Goal: Task Accomplishment & Management: Use online tool/utility

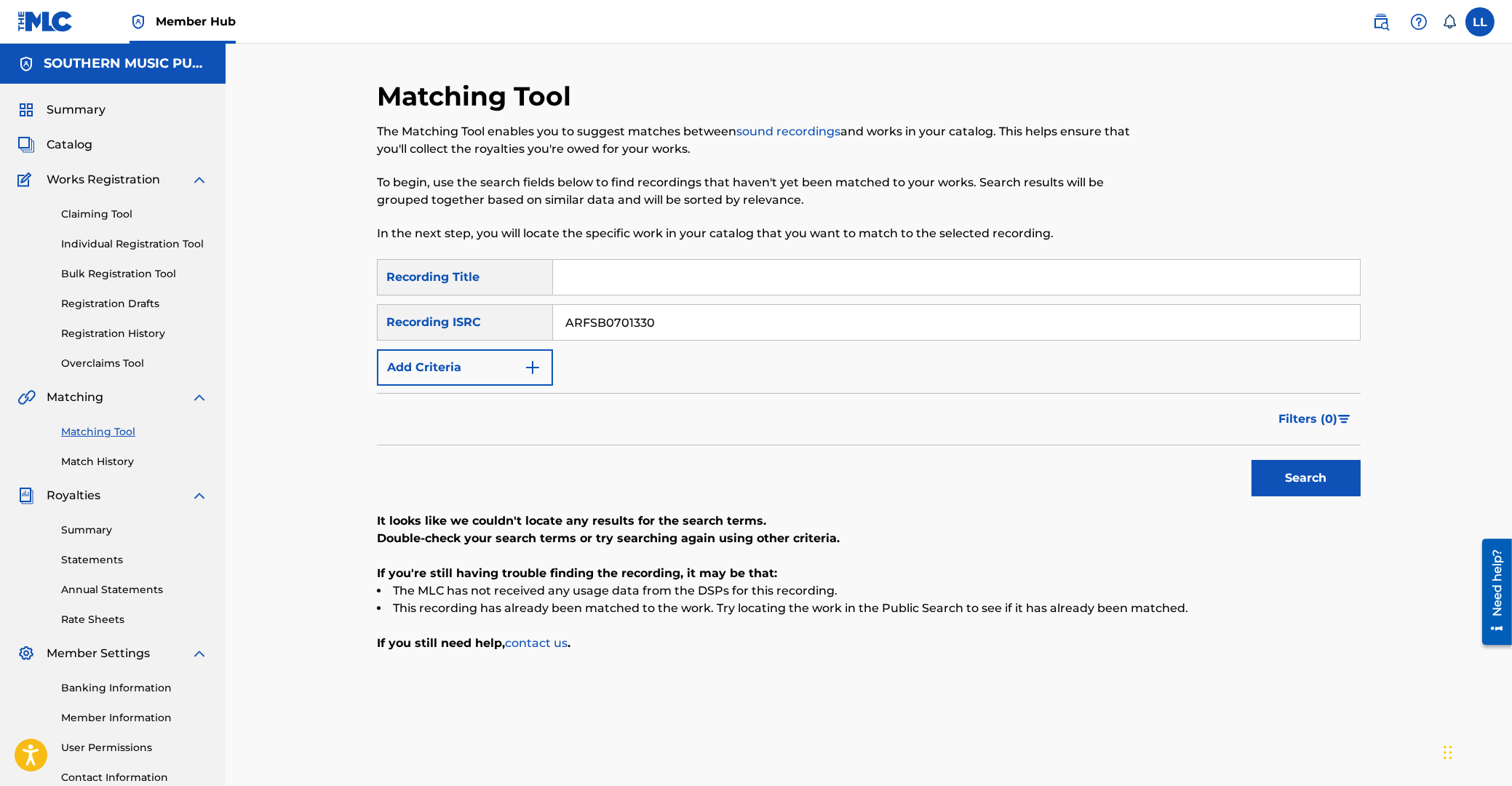
drag, startPoint x: 697, startPoint y: 320, endPoint x: 443, endPoint y: 316, distance: 254.0
click at [553, 316] on input "ARFSB0701330" at bounding box center [957, 322] width 807 height 35
paste input "US6R21371997"
type input "US6R21371997"
click at [1293, 471] on button "Search" at bounding box center [1306, 478] width 109 height 36
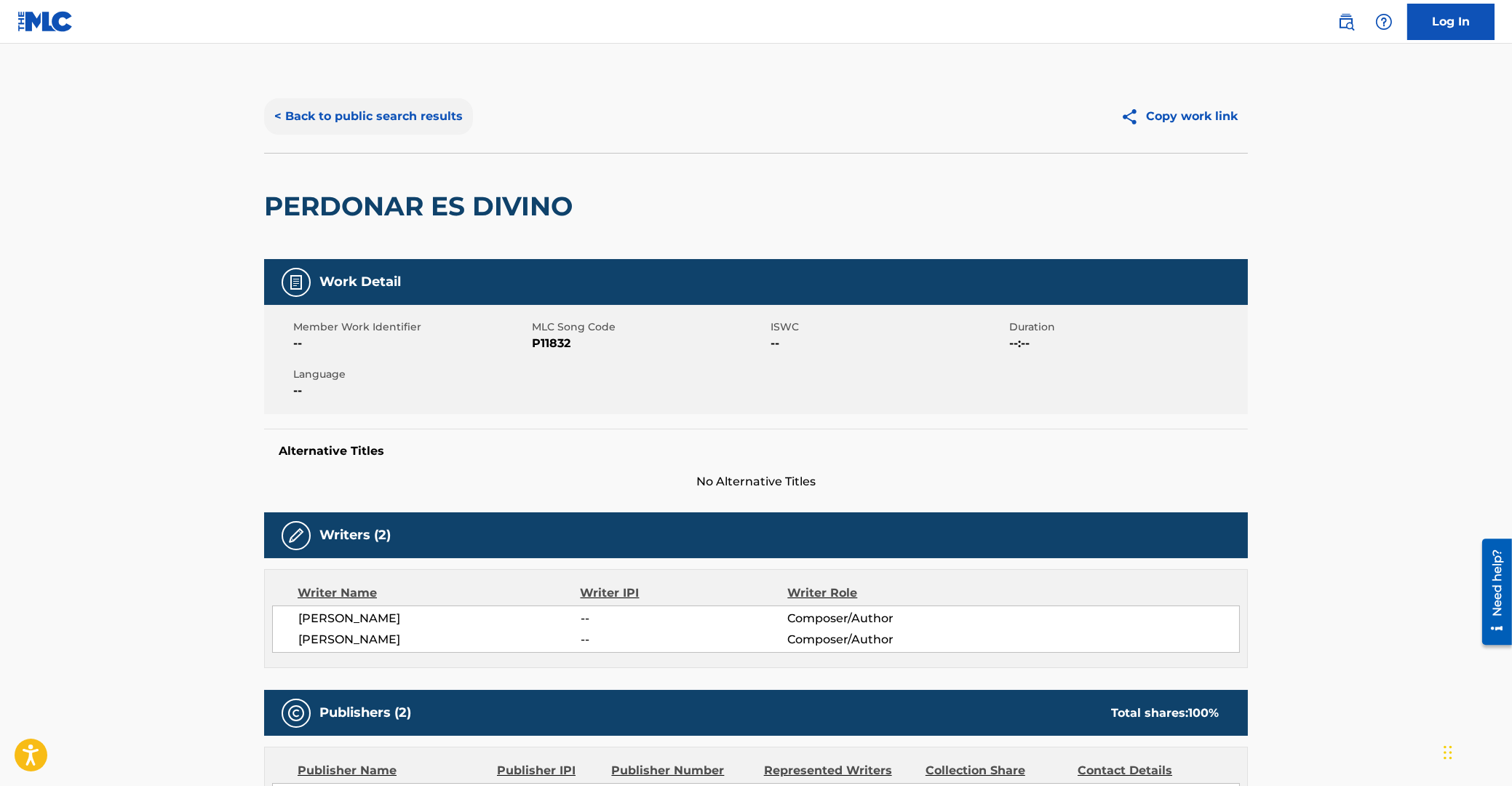
click at [374, 114] on button "< Back to public search results" at bounding box center [368, 116] width 209 height 36
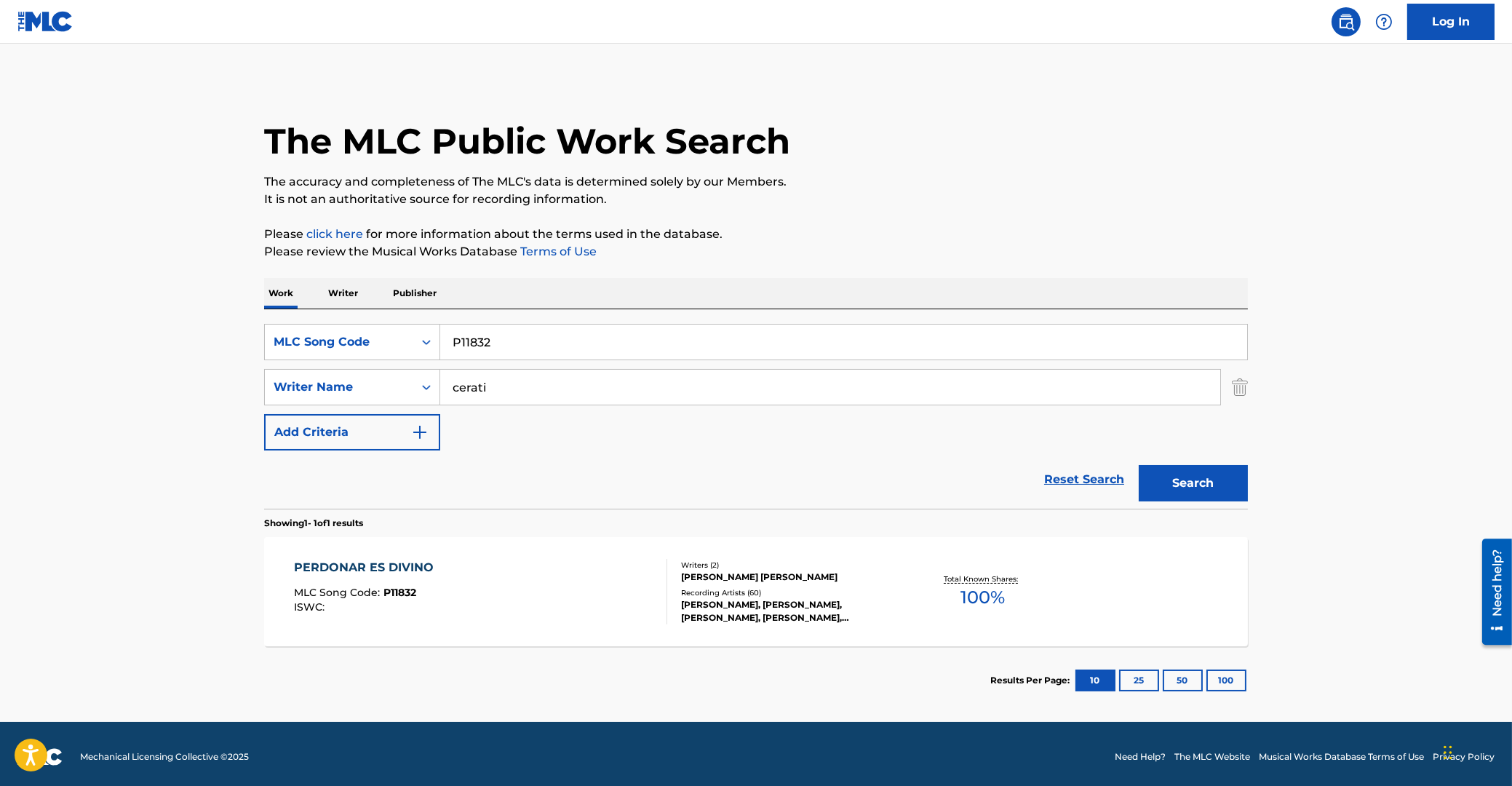
drag, startPoint x: 423, startPoint y: 346, endPoint x: 376, endPoint y: 346, distance: 47.0
click at [440, 346] on input "P11832" at bounding box center [843, 342] width 807 height 35
click at [433, 342] on icon "Search Form" at bounding box center [427, 343] width 15 height 15
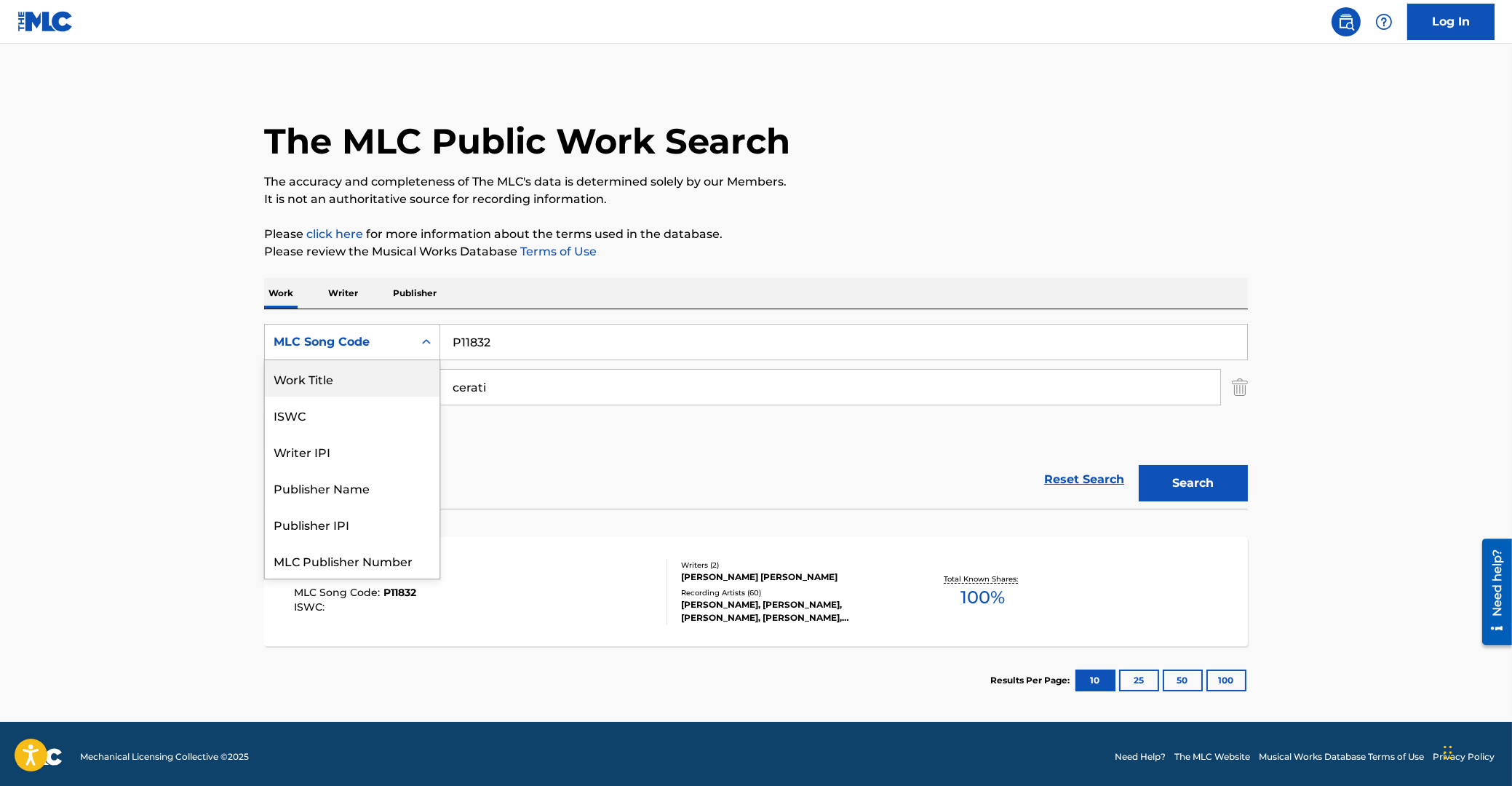
click at [342, 378] on div "Work Title" at bounding box center [352, 378] width 175 height 36
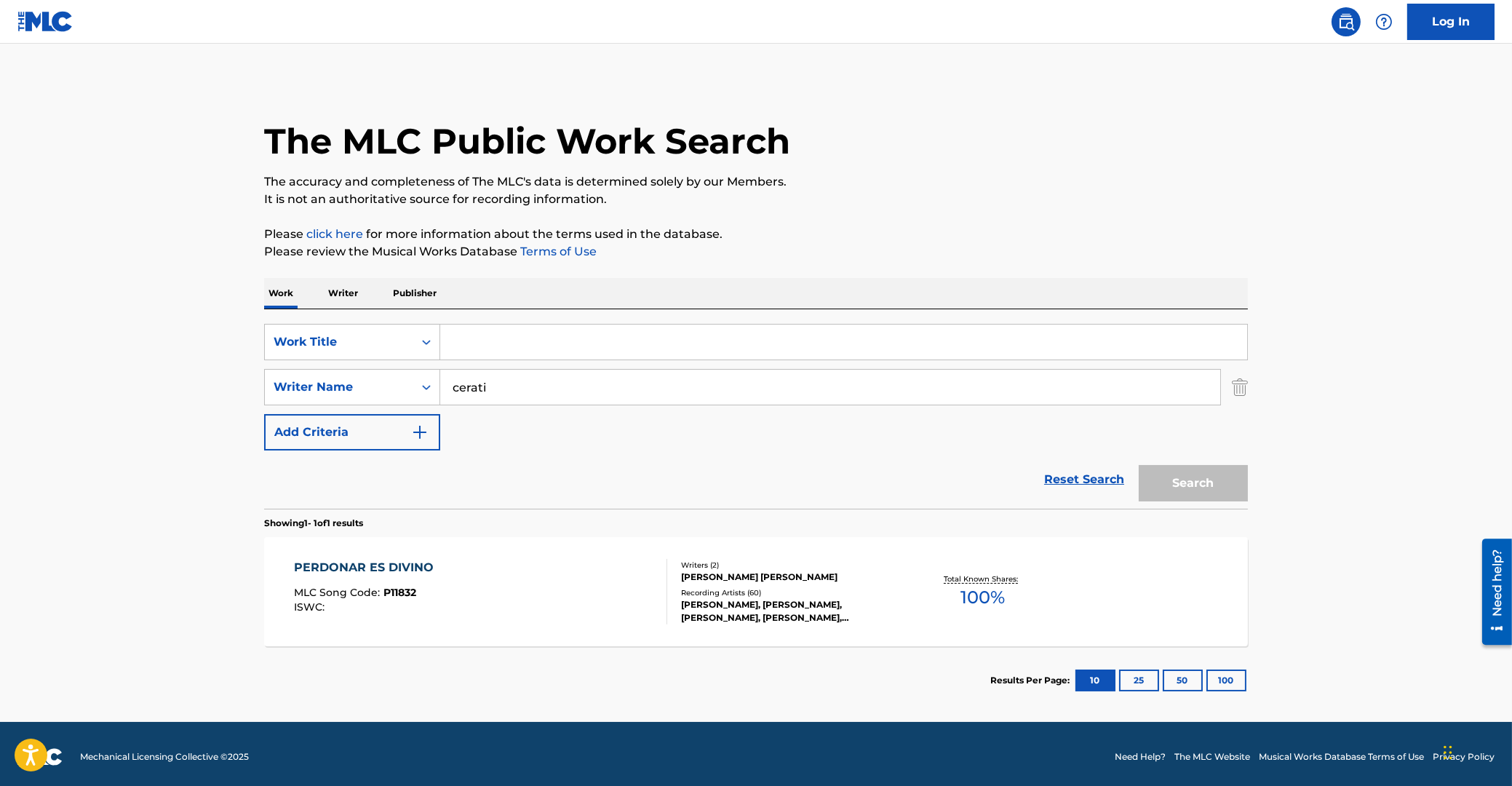
click at [507, 342] on input "Search Form" at bounding box center [843, 342] width 807 height 35
type input "isla desierta"
drag, startPoint x: 527, startPoint y: 385, endPoint x: 378, endPoint y: 379, distance: 149.1
click at [440, 379] on input "cerati" at bounding box center [829, 387] width 780 height 35
type input "[PERSON_NAME]"
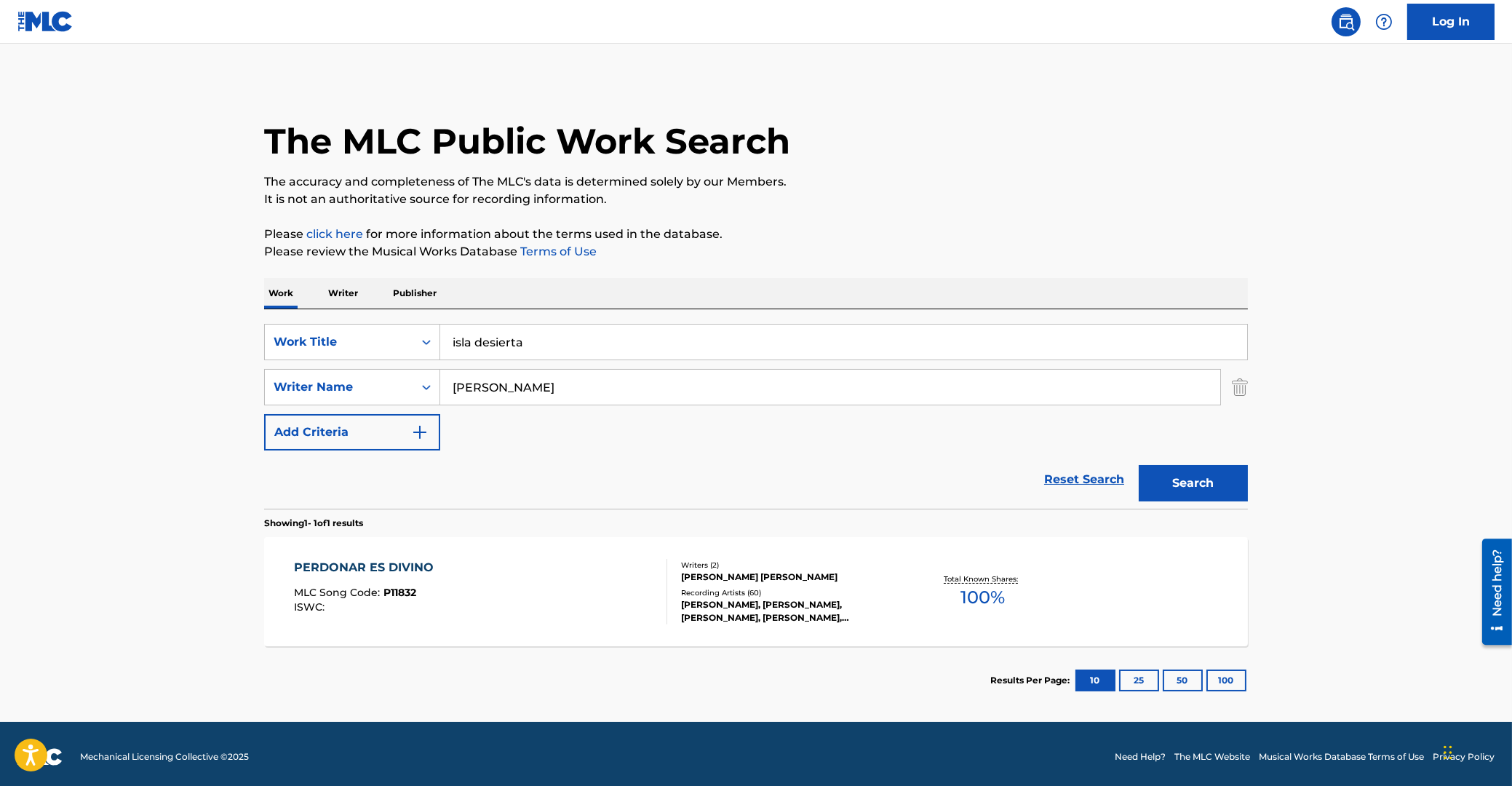
click at [1139, 465] on button "Search" at bounding box center [1193, 483] width 109 height 36
click at [355, 571] on div "ISLA DESIERTA" at bounding box center [359, 567] width 130 height 17
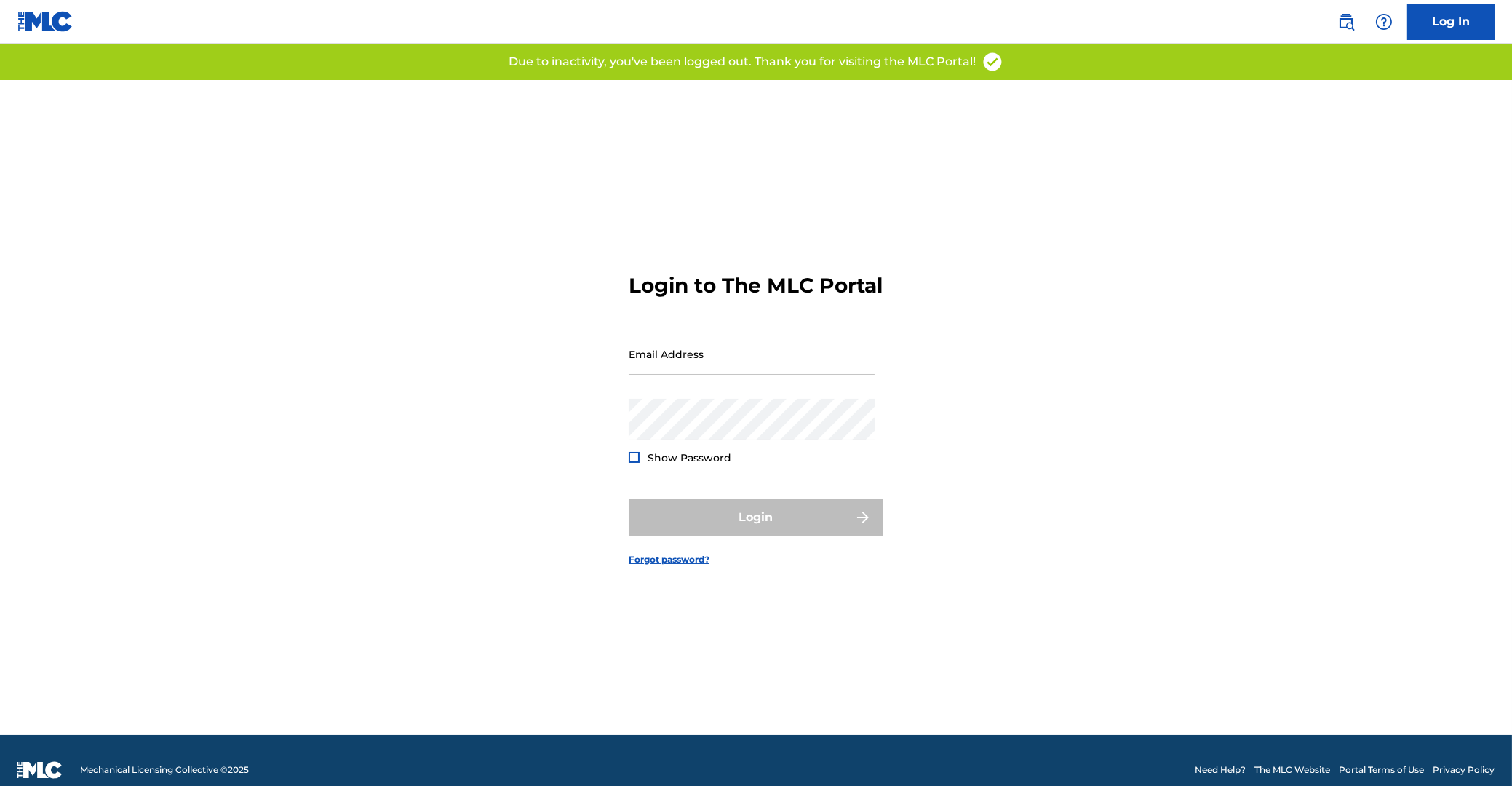
type input "[EMAIL_ADDRESS][DOMAIN_NAME]"
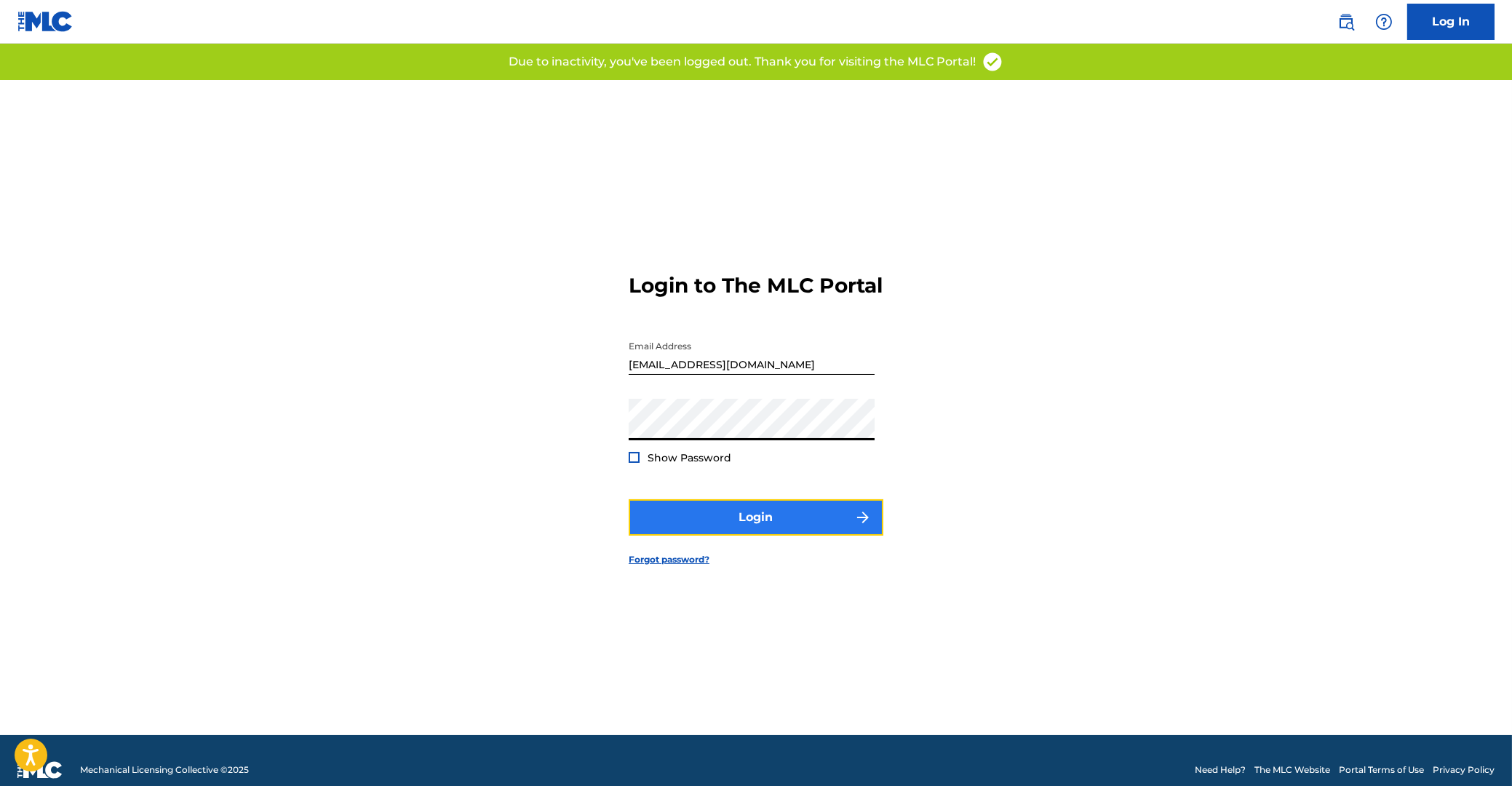
click at [773, 533] on button "Login" at bounding box center [756, 518] width 255 height 36
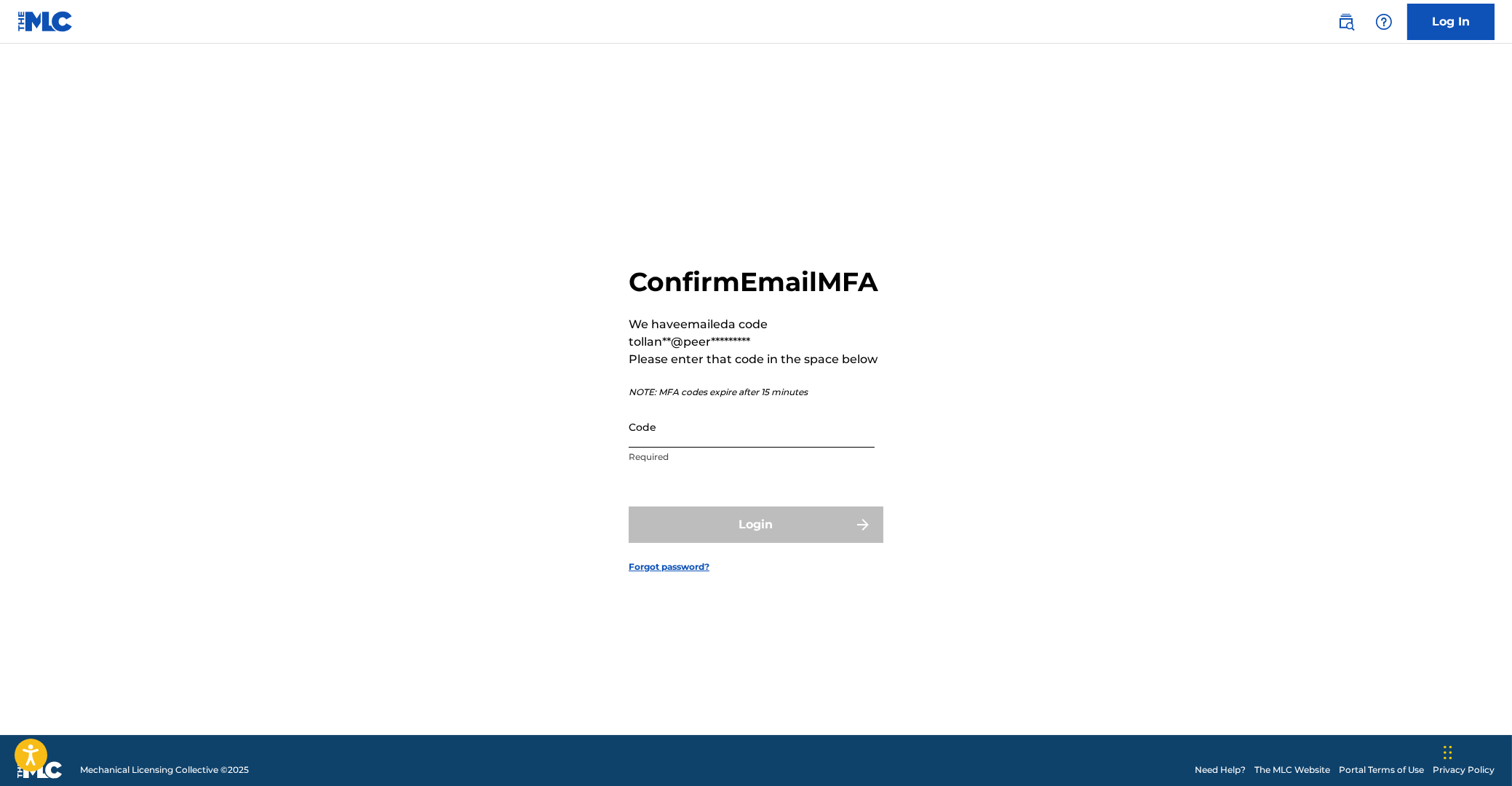
click at [699, 447] on input "Code" at bounding box center [752, 427] width 246 height 41
paste input "419116"
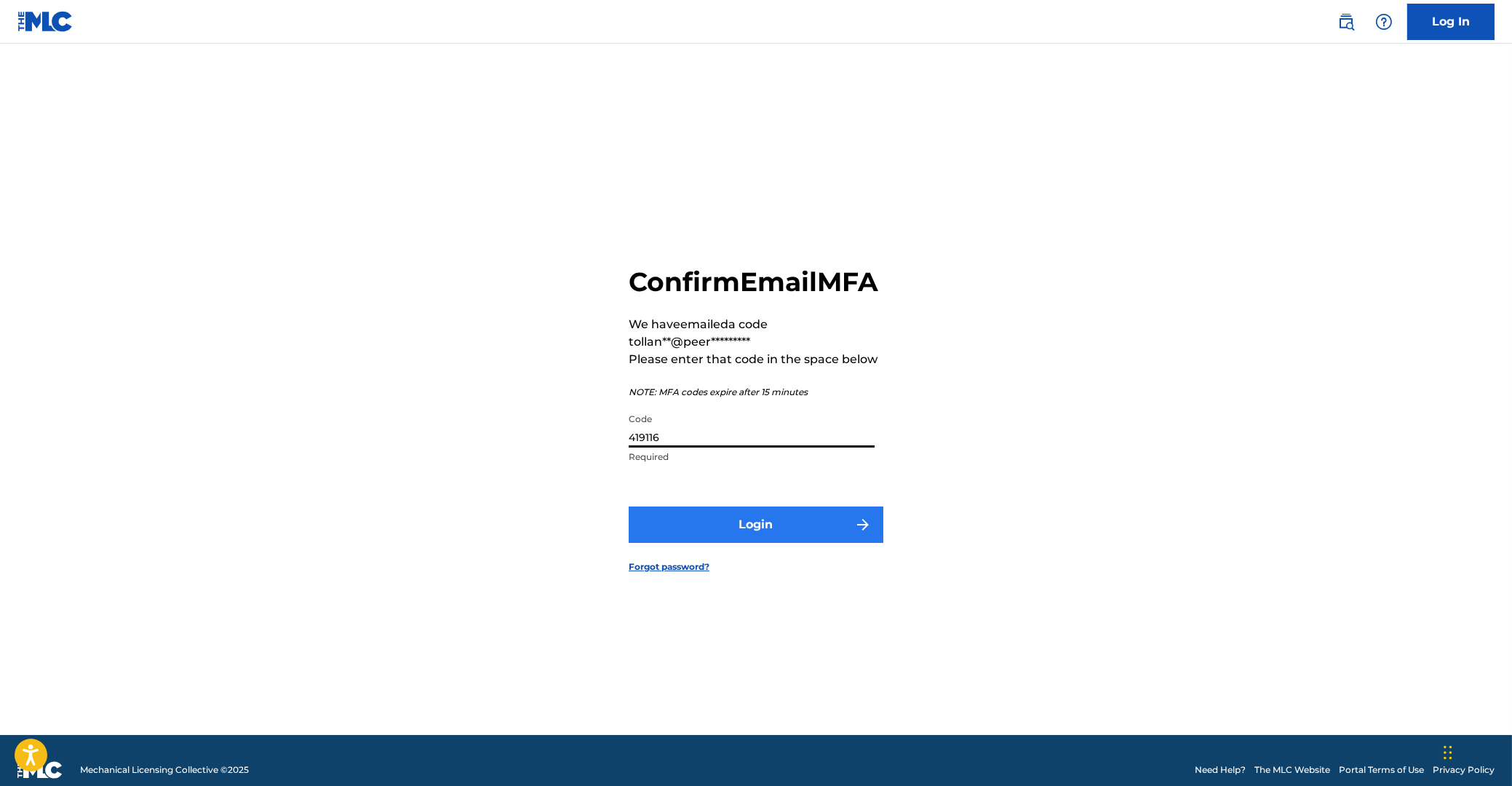
type input "419116"
click at [762, 535] on button "Login" at bounding box center [756, 525] width 255 height 36
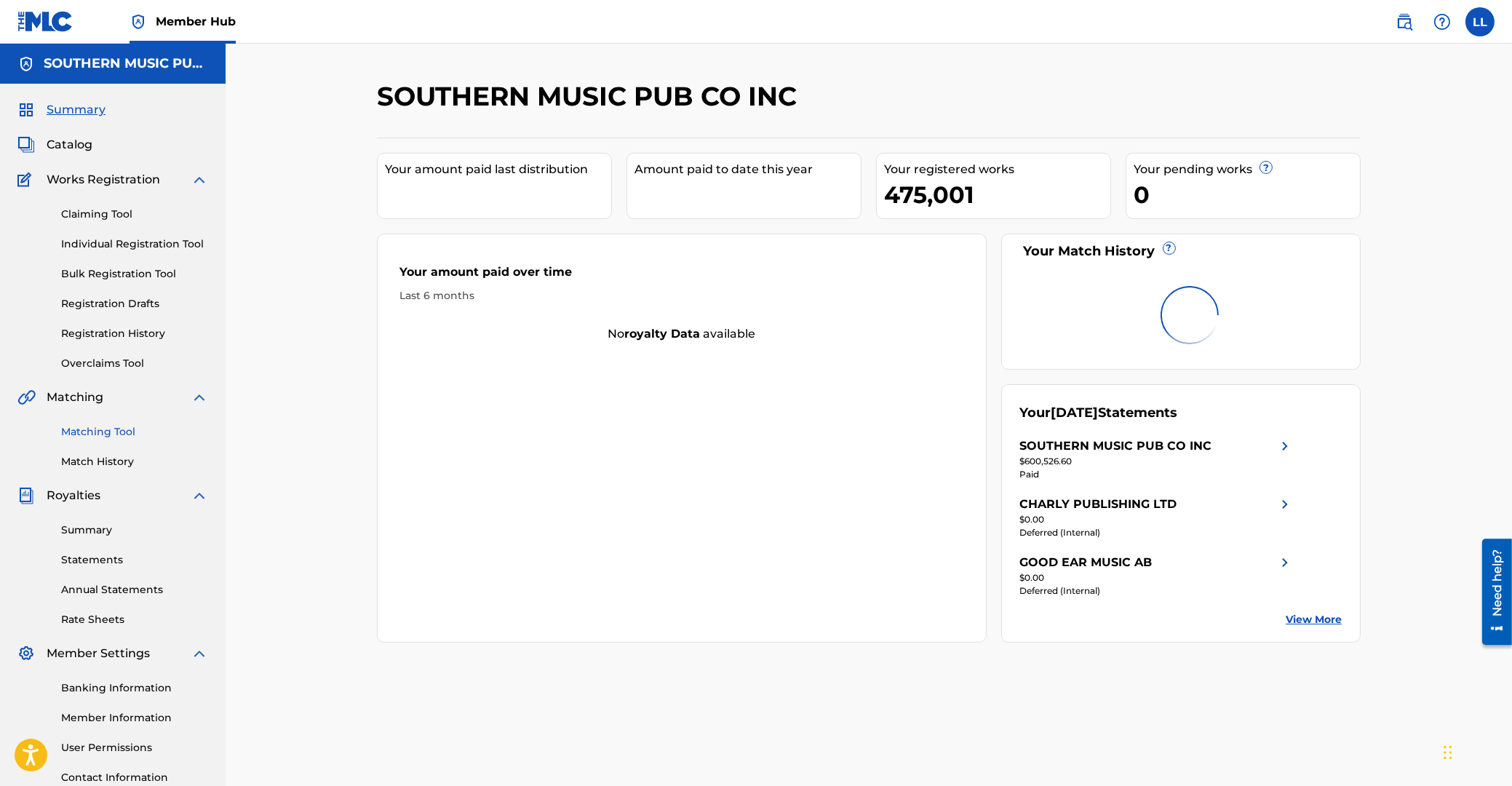
click at [102, 436] on link "Matching Tool" at bounding box center [135, 432] width 147 height 16
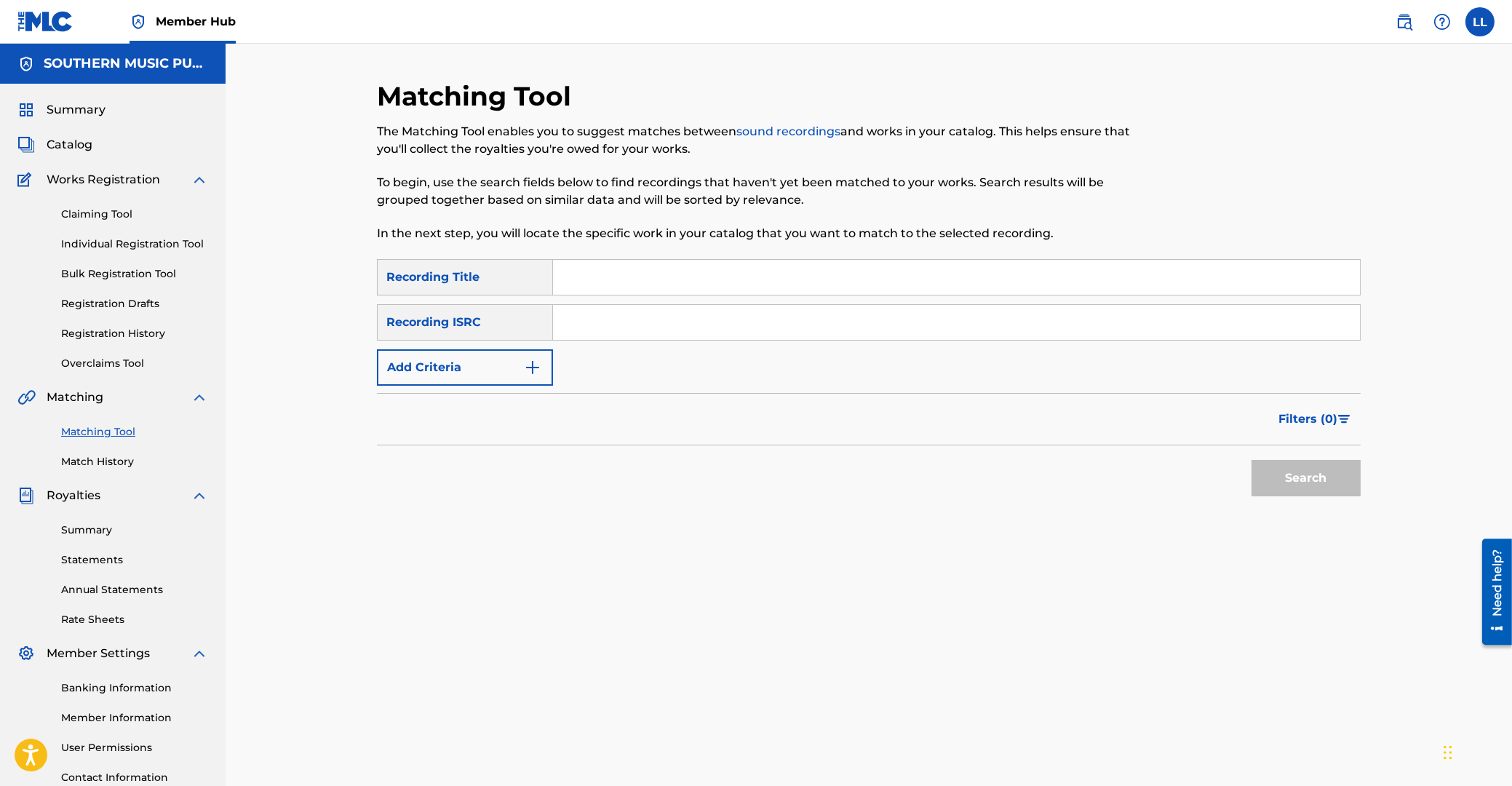
drag, startPoint x: 674, startPoint y: 301, endPoint x: 676, endPoint y: 324, distance: 23.1
click at [676, 315] on div "SearchWithCriteriacdec0202-16ea-40e9-8731-8353e6718123 Recording Title SearchWi…" at bounding box center [869, 322] width 984 height 126
click at [676, 324] on input "Search Form" at bounding box center [957, 322] width 807 height 35
paste input "US6R21371997"
click at [1300, 472] on button "Search" at bounding box center [1306, 478] width 109 height 36
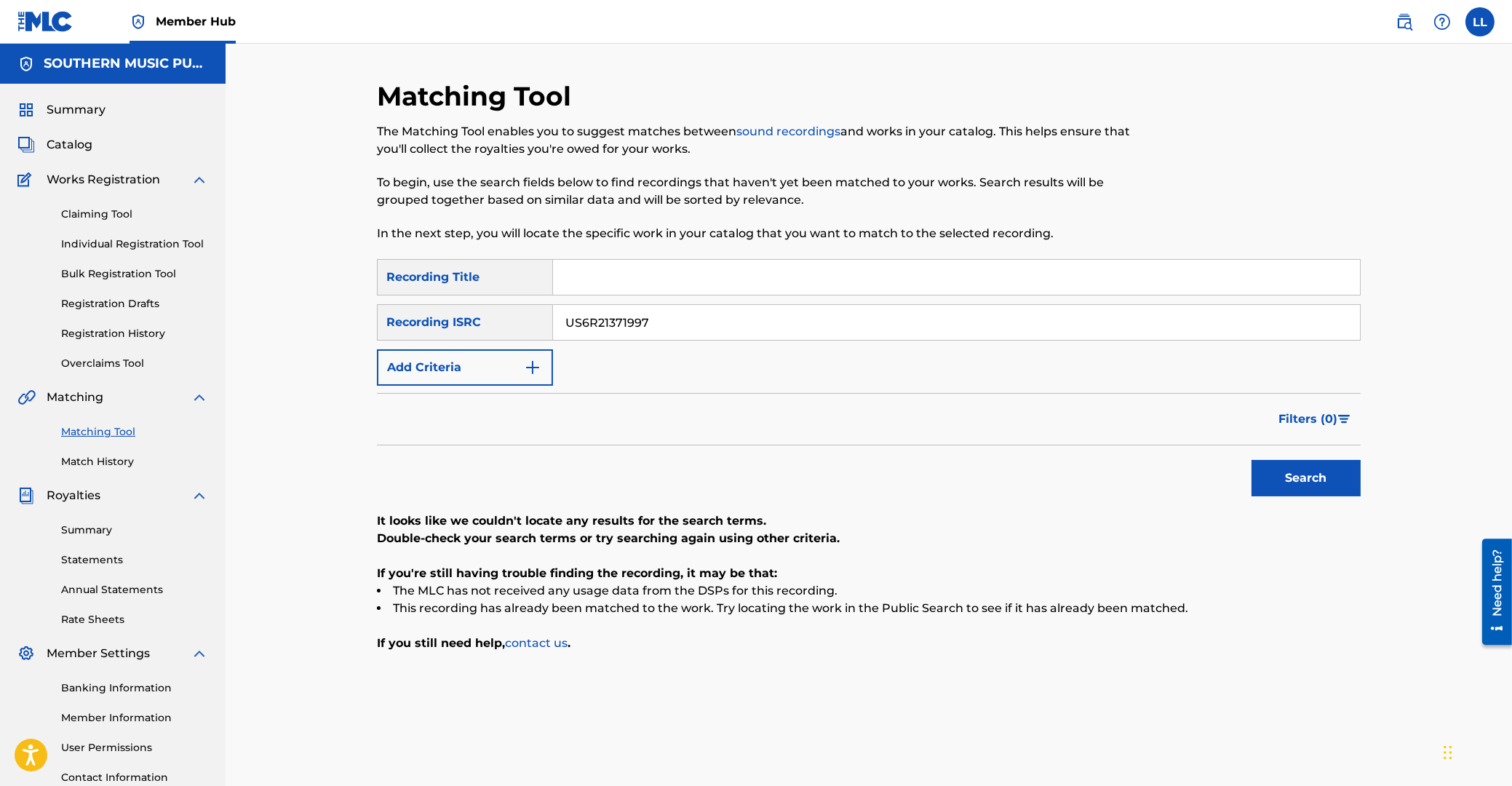
drag, startPoint x: 697, startPoint y: 325, endPoint x: 351, endPoint y: 312, distance: 346.2
click at [553, 312] on input "US6R21371997" at bounding box center [957, 322] width 807 height 35
paste input "4"
click at [1302, 481] on button "Search" at bounding box center [1306, 478] width 109 height 36
drag, startPoint x: 756, startPoint y: 319, endPoint x: 498, endPoint y: 320, distance: 258.0
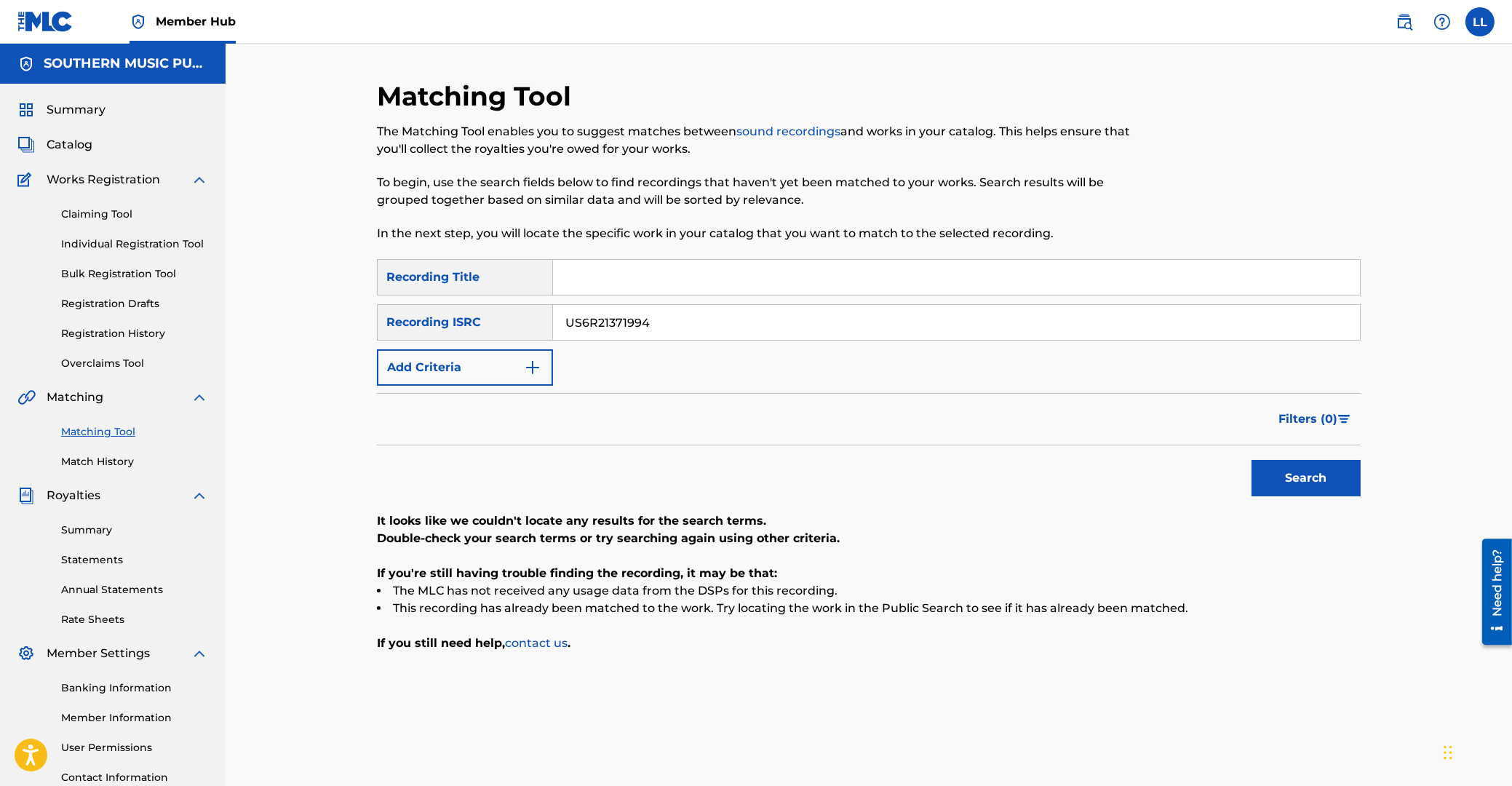
click at [553, 319] on input "US6R21371994" at bounding box center [957, 322] width 807 height 35
paste input "3"
type input "US6R21371993"
click at [1293, 476] on button "Search" at bounding box center [1306, 478] width 109 height 36
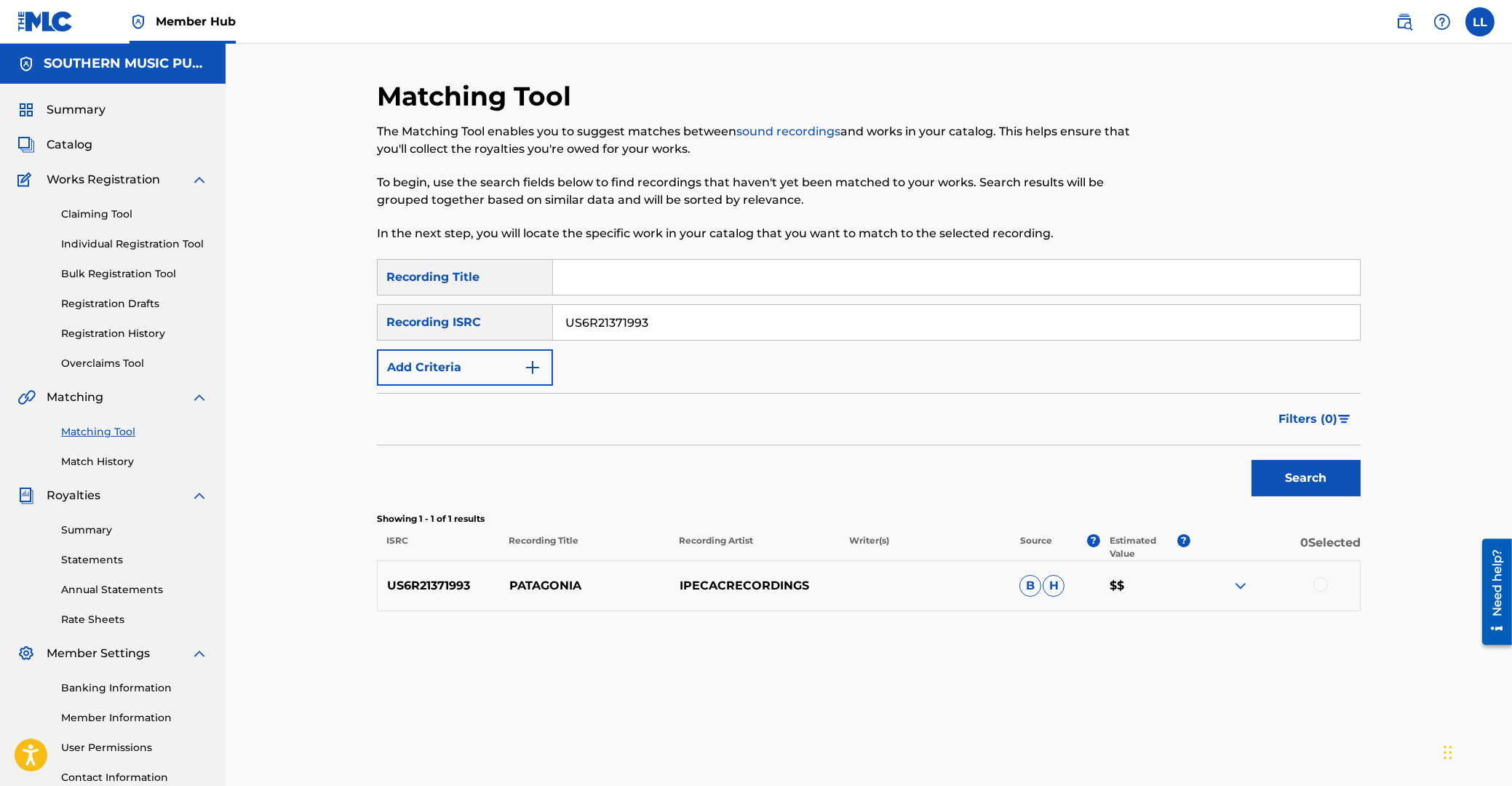
click at [1240, 588] on img at bounding box center [1240, 585] width 17 height 17
